Goal: Find specific page/section: Find specific page/section

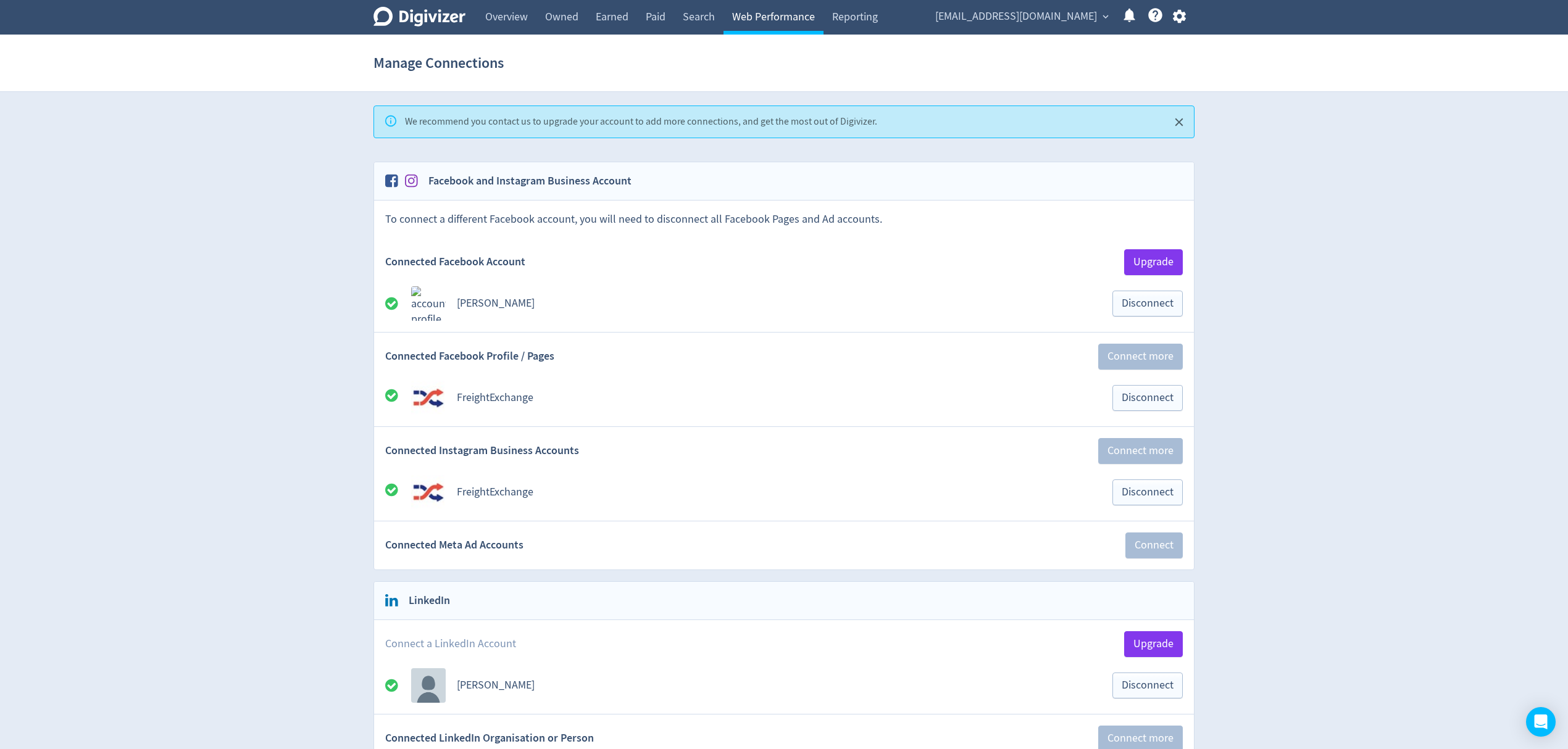
click at [756, 21] on link "Web Performance" at bounding box center [773, 17] width 100 height 35
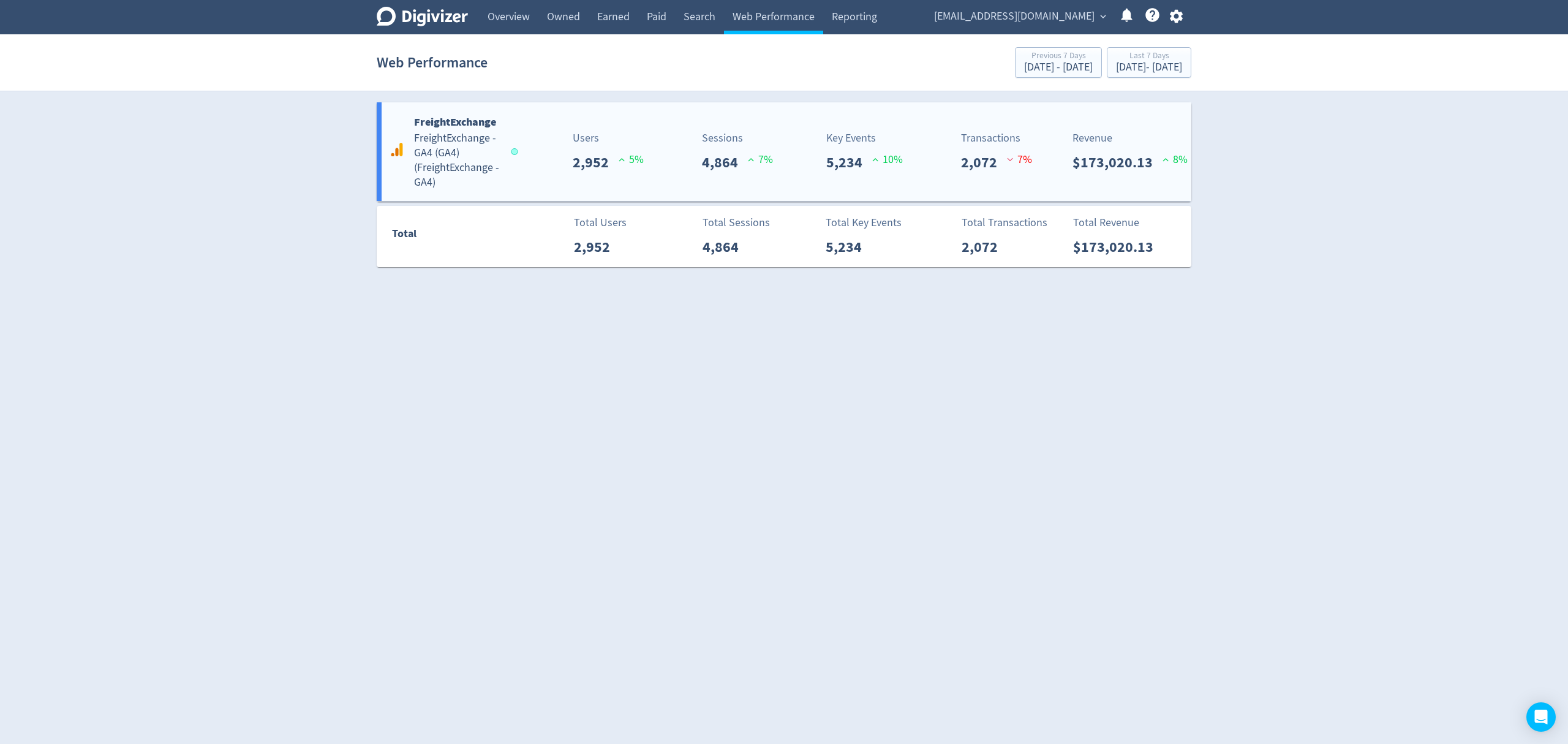
click at [468, 148] on h5 "FreightExchange - GA4 (GA4) ( FreightExchange - GA4 )" at bounding box center [457, 160] width 86 height 59
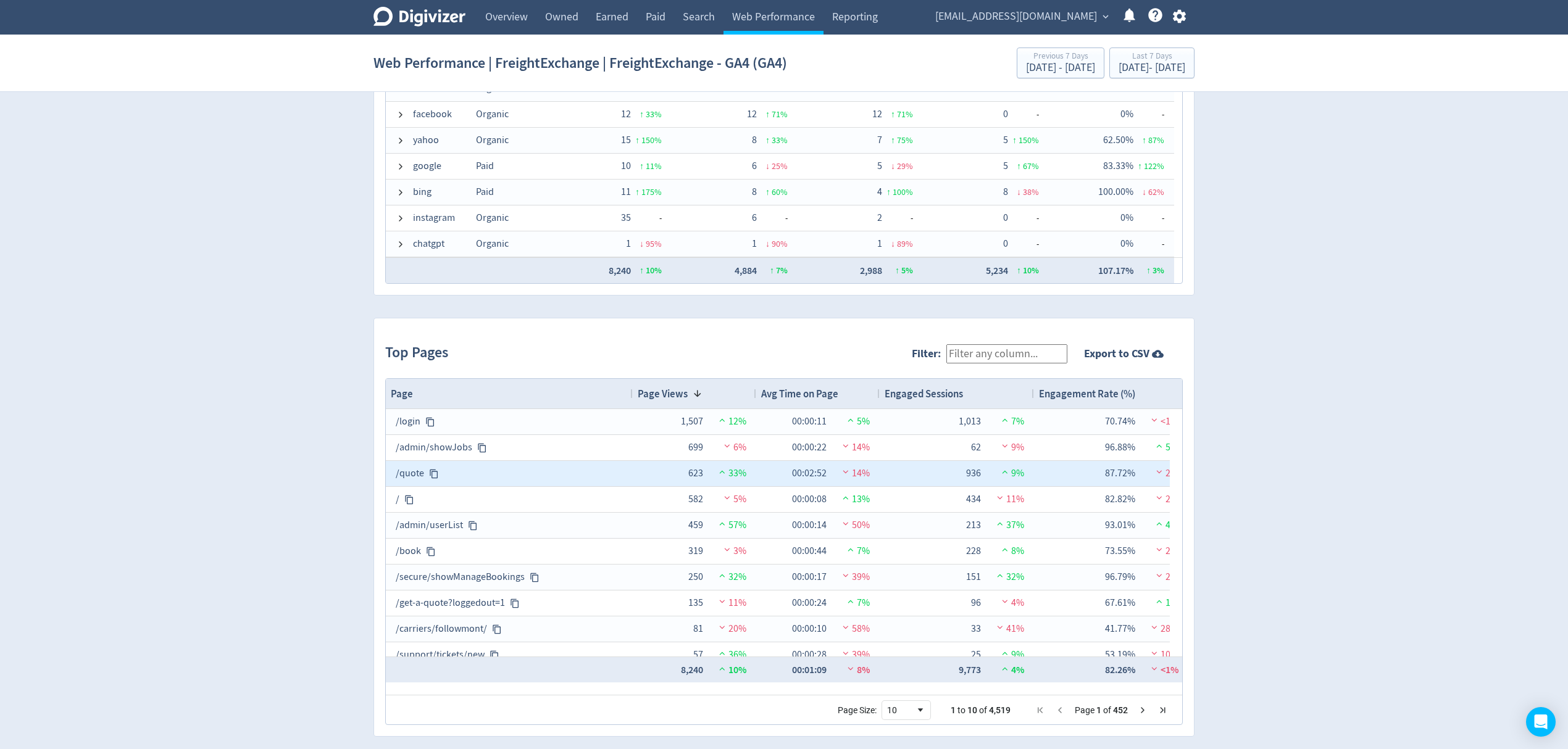
scroll to position [1050, 0]
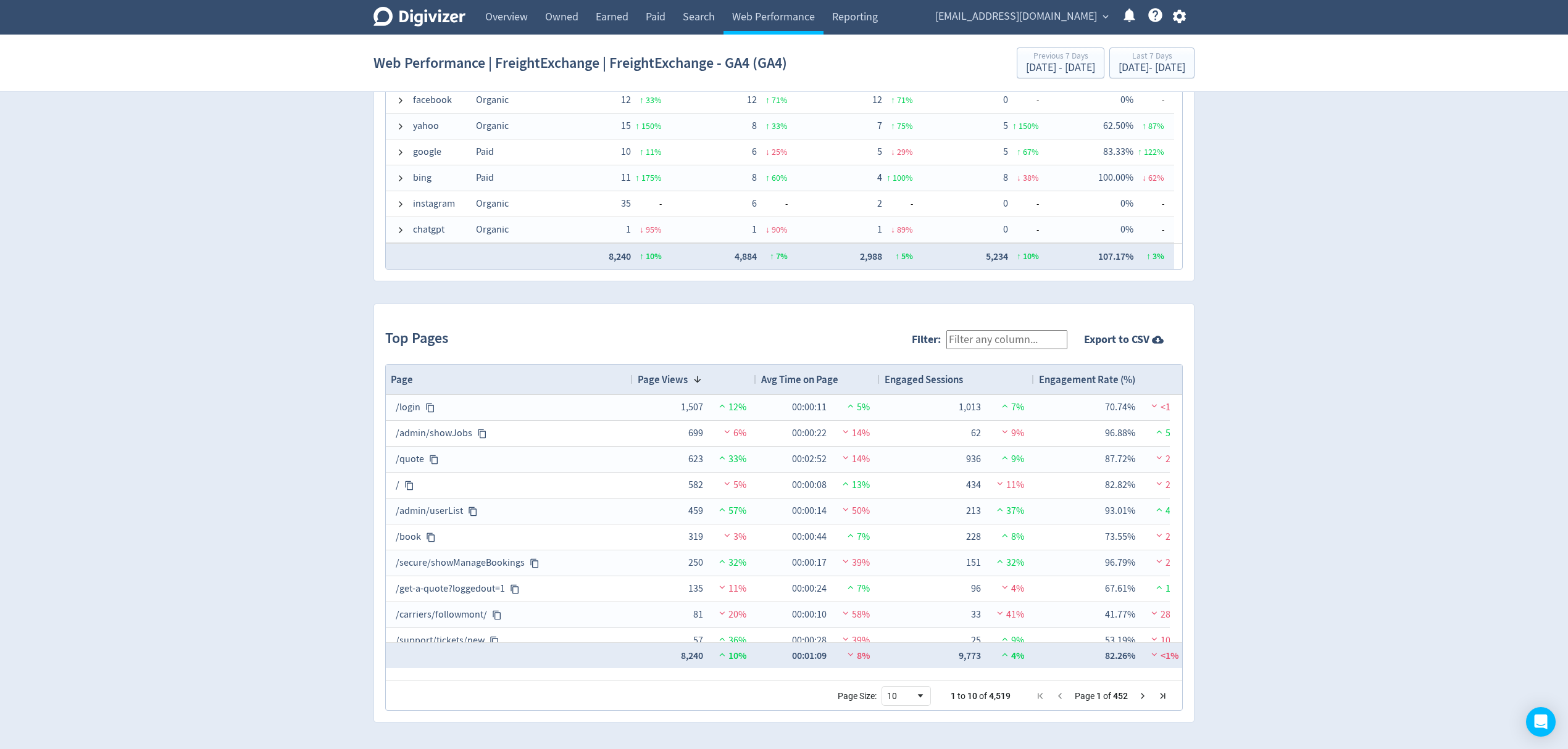
click at [992, 332] on input "Filter:" at bounding box center [1007, 339] width 121 height 19
type input "transport"
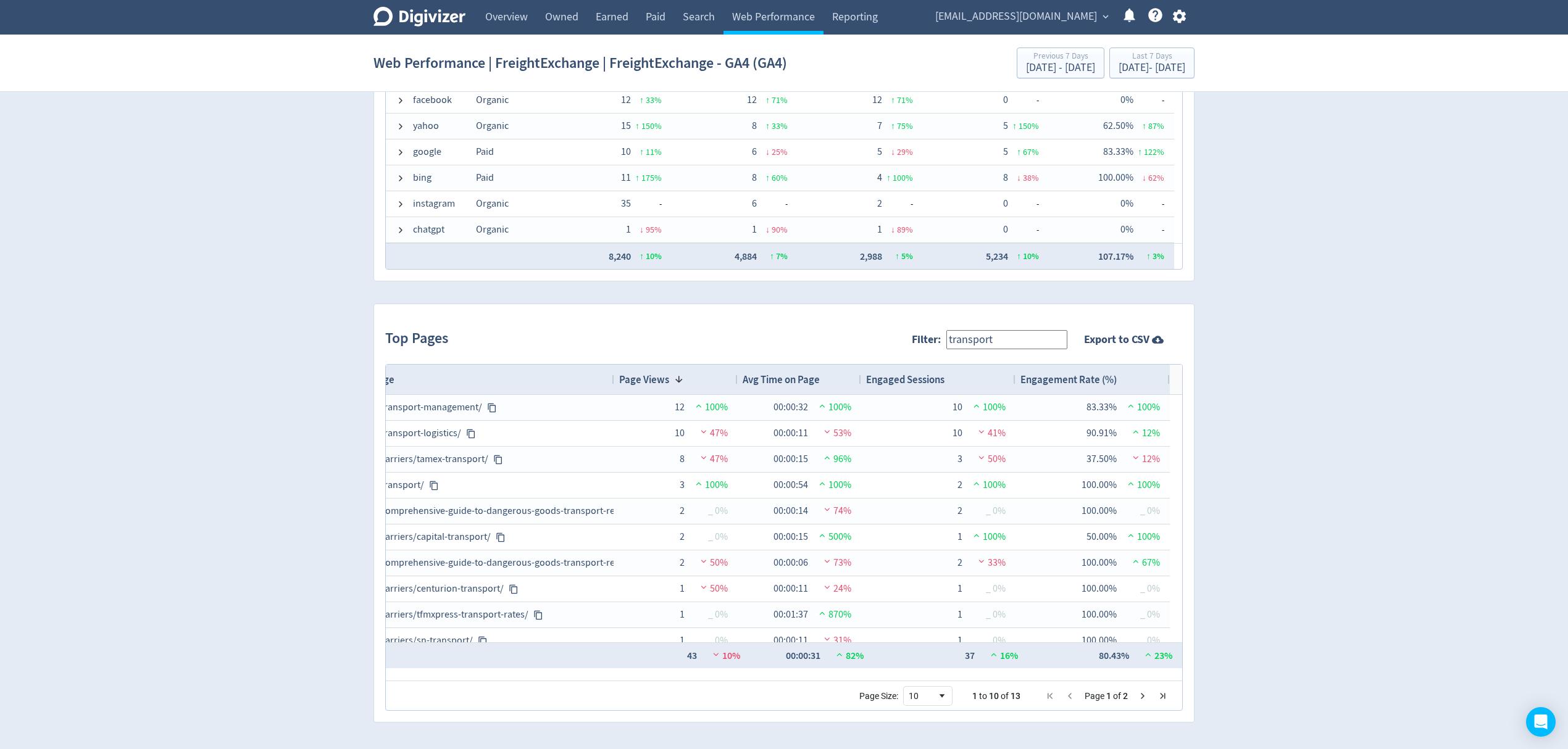
scroll to position [0, 0]
